Goal: Information Seeking & Learning: Find specific fact

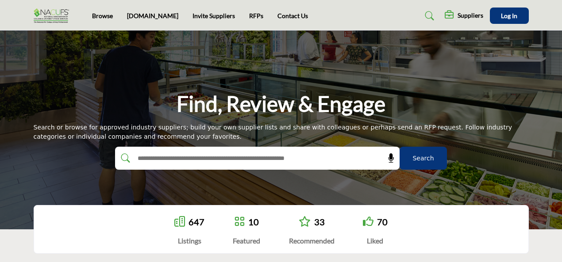
drag, startPoint x: 144, startPoint y: 152, endPoint x: 143, endPoint y: 158, distance: 6.3
click at [143, 157] on input "text" at bounding box center [238, 158] width 211 height 13
type input "**********"
click at [419, 158] on span "Search" at bounding box center [422, 158] width 21 height 9
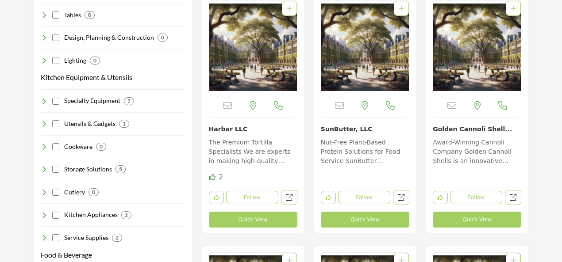
scroll to position [729, 0]
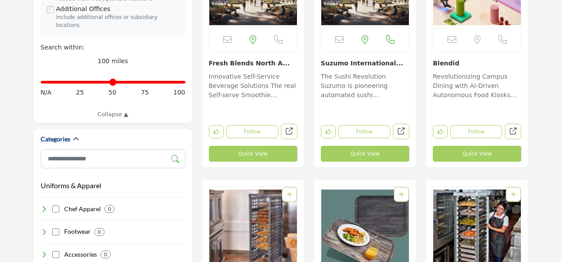
scroll to position [339, 0]
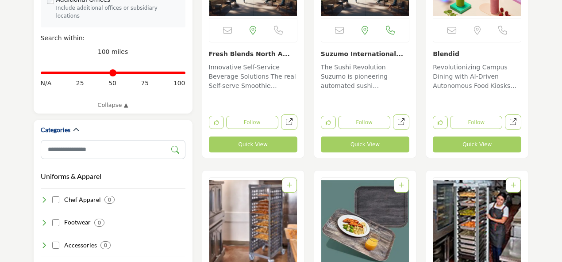
click at [442, 55] on link "Blendid" at bounding box center [445, 53] width 27 height 7
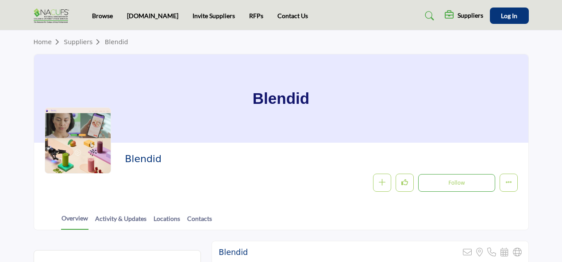
drag, startPoint x: 561, startPoint y: 51, endPoint x: 561, endPoint y: 70, distance: 19.0
click at [561, 70] on section "Home Suppliers Blendid Blendid Blendid Follow Following Message Recommend Add t…" at bounding box center [281, 131] width 562 height 200
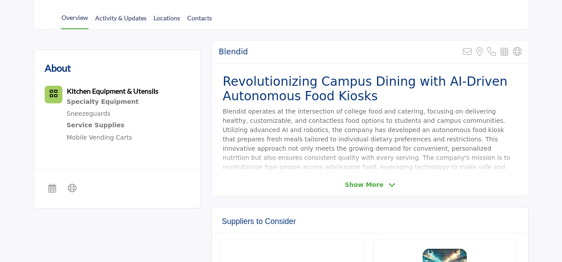
scroll to position [203, 0]
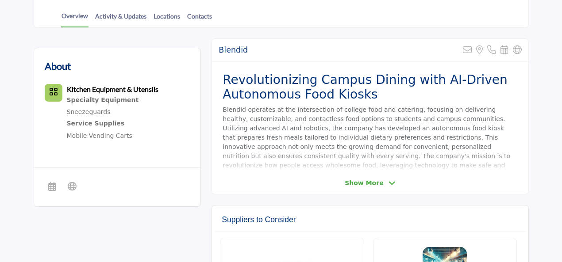
click at [361, 181] on span "Show More" at bounding box center [363, 183] width 38 height 9
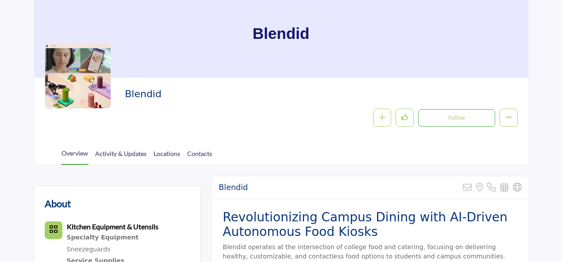
scroll to position [0, 0]
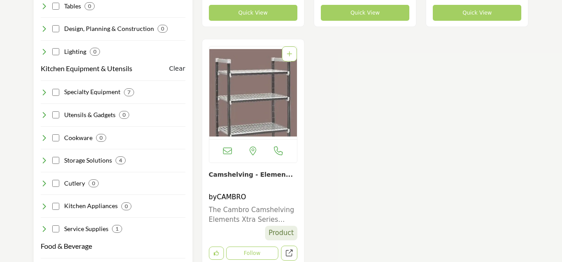
scroll to position [739, 0]
